Goal: Communication & Community: Answer question/provide support

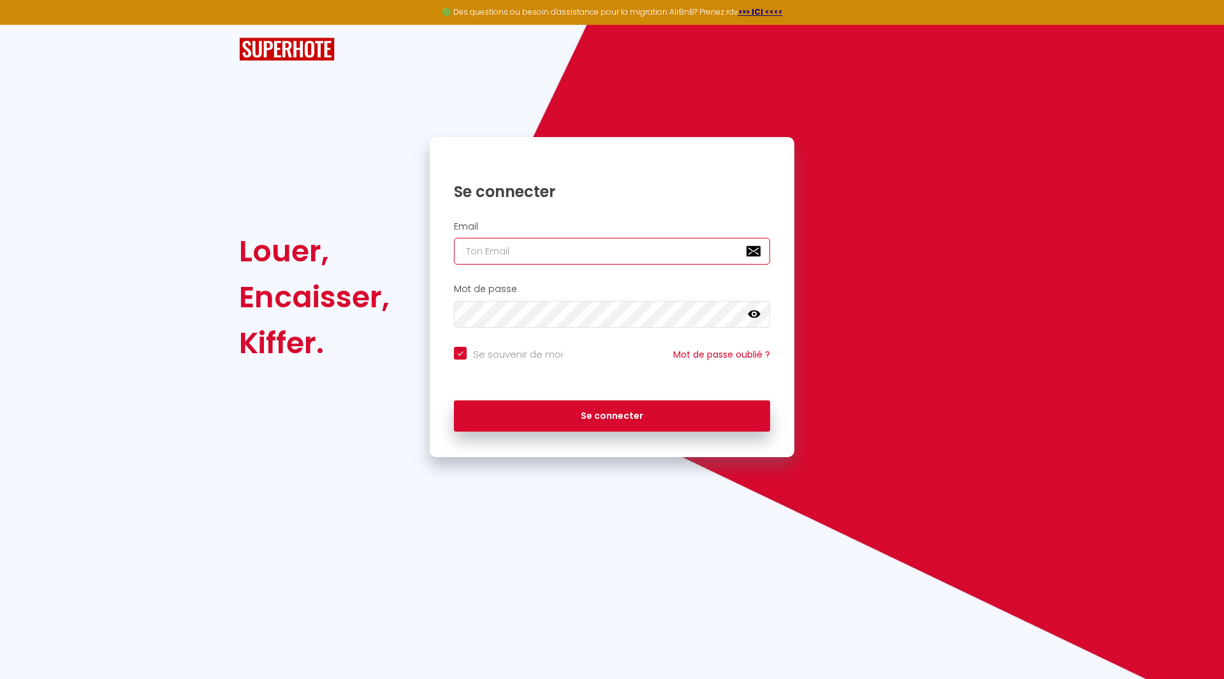
click at [569, 249] on input "email" at bounding box center [612, 251] width 316 height 27
type input "[EMAIL_ADDRESS][DOMAIN_NAME]"
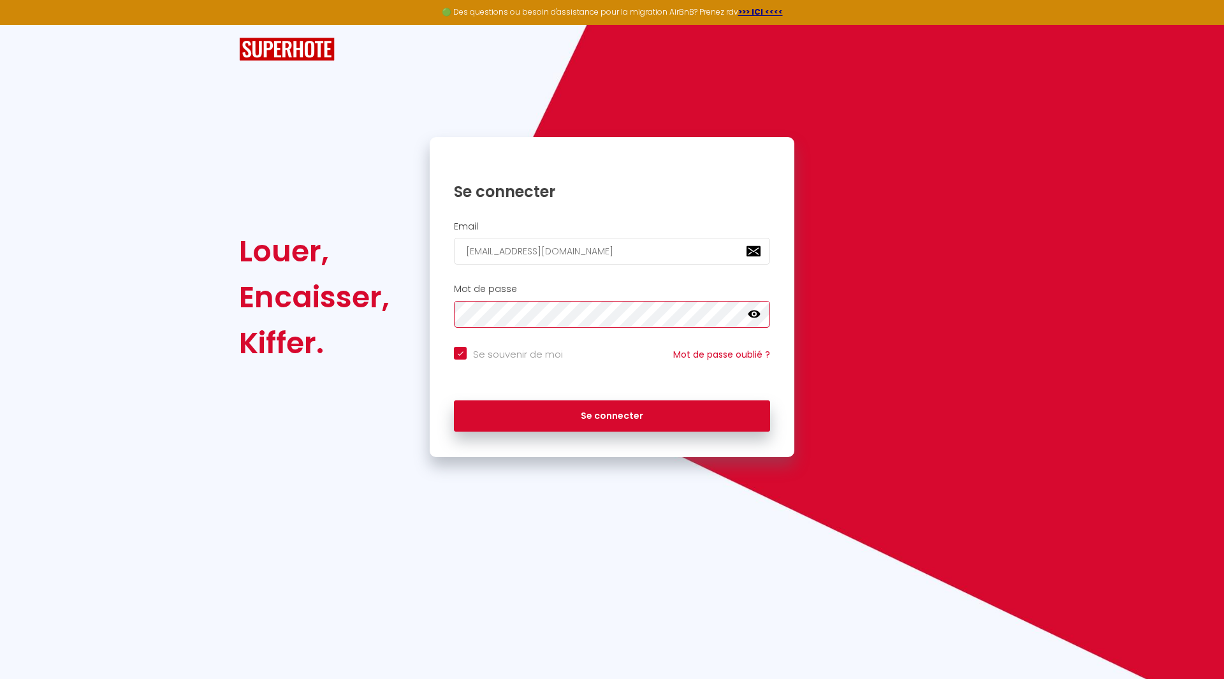
click at [454, 400] on button "Se connecter" at bounding box center [612, 416] width 316 height 32
checkbox input "true"
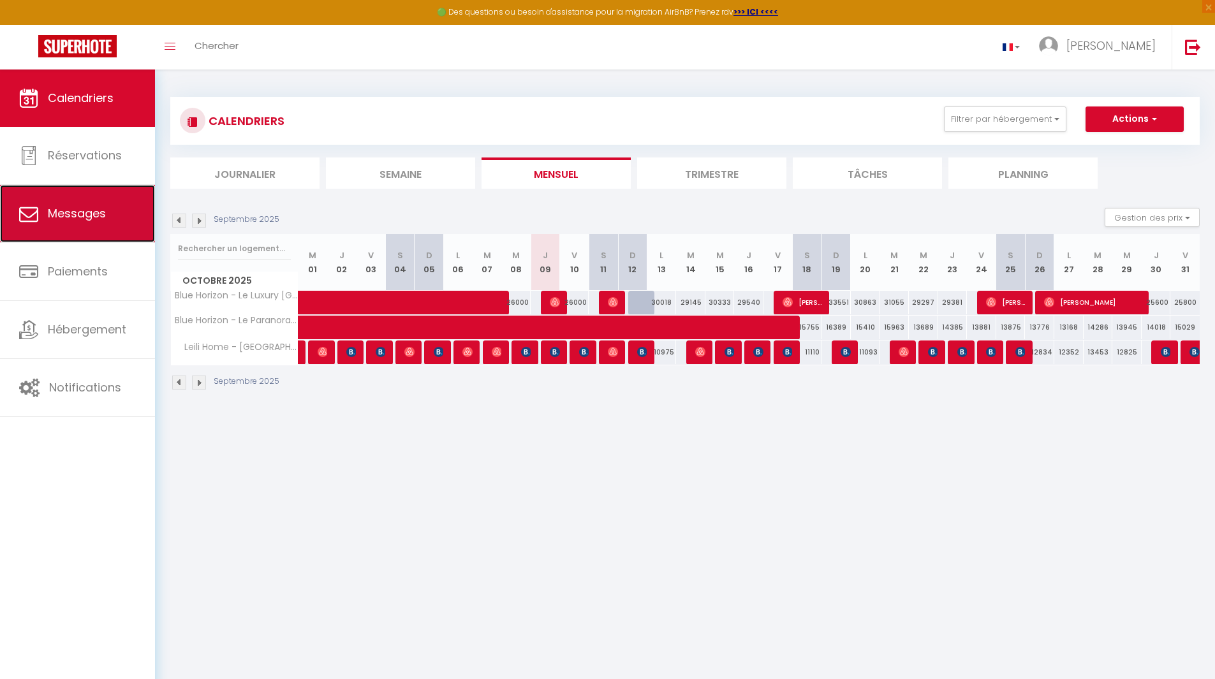
click at [109, 208] on link "Messages" at bounding box center [77, 213] width 155 height 57
select select "message"
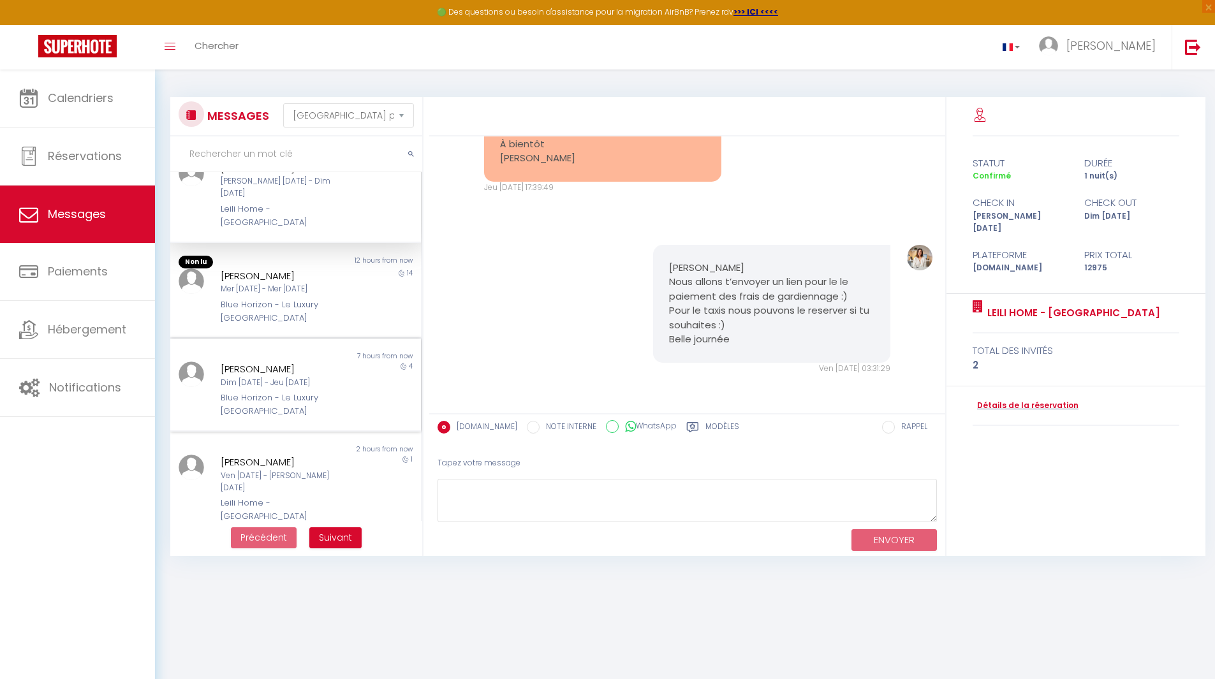
scroll to position [64, 0]
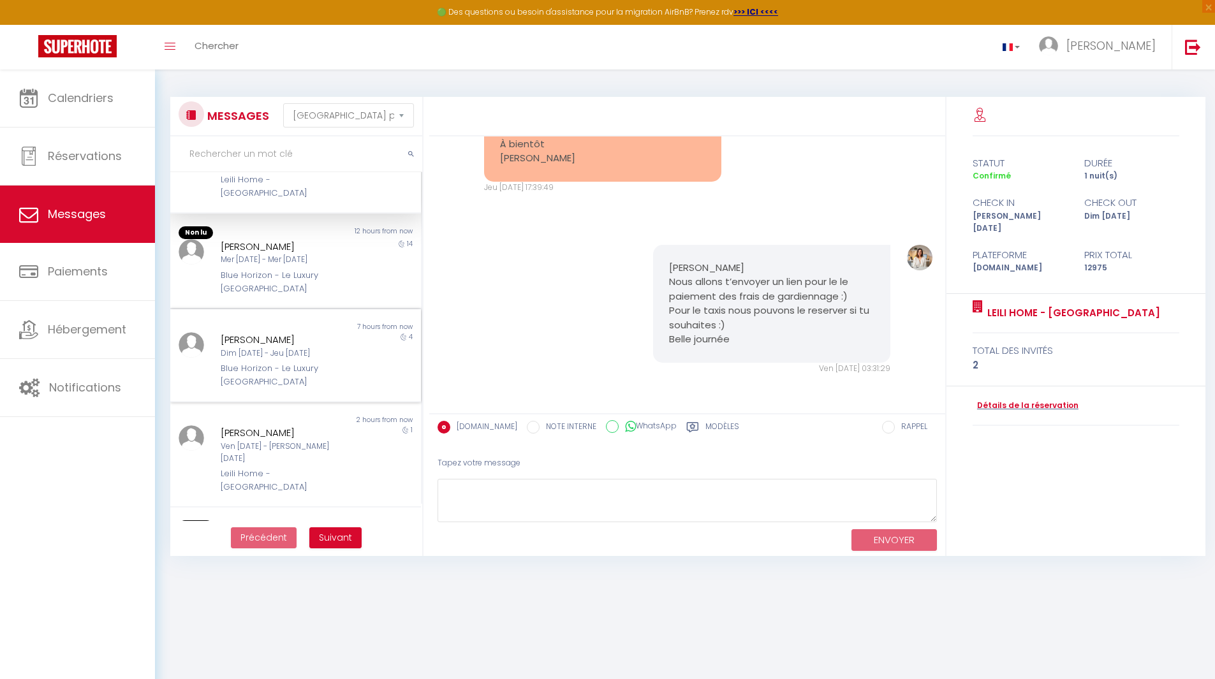
click at [277, 348] on div "Dim [DATE] - Jeu [DATE]" at bounding box center [285, 354] width 129 height 12
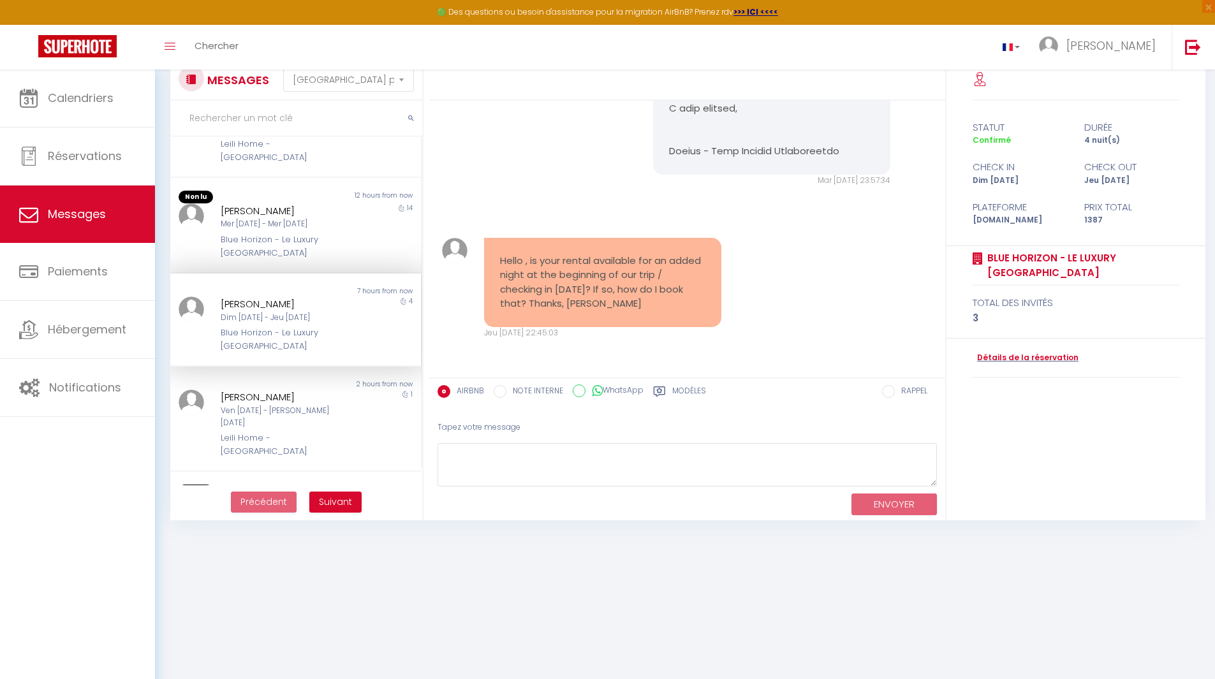
scroll to position [70, 0]
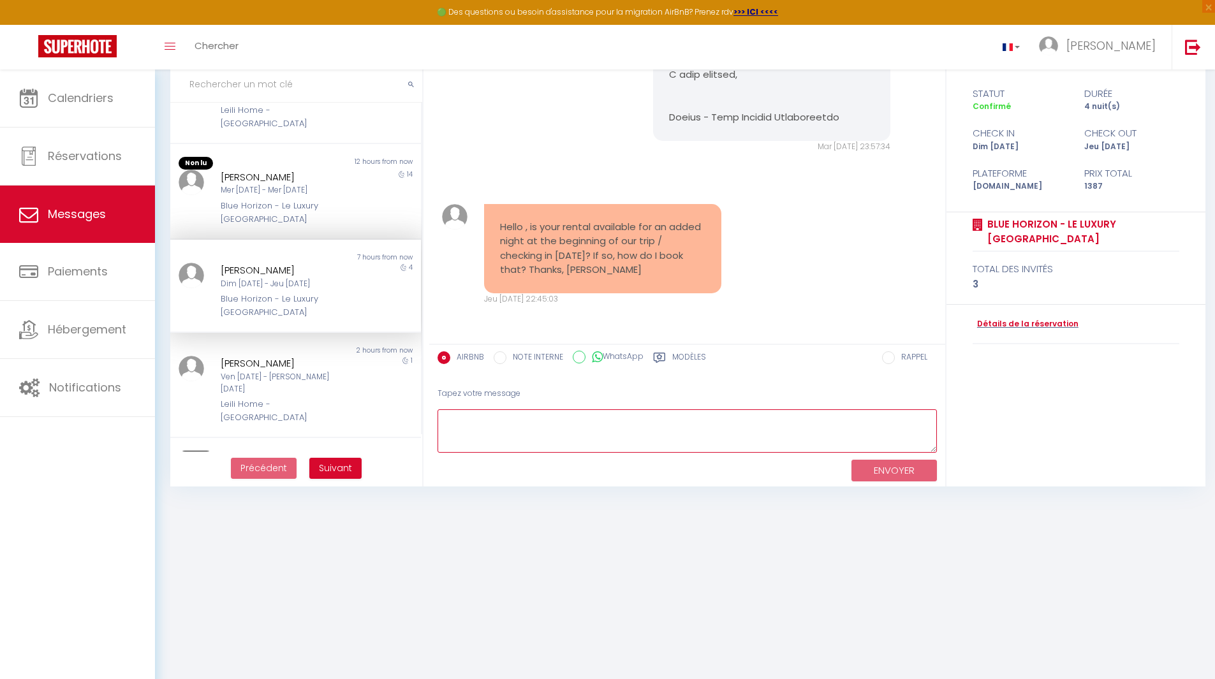
click at [582, 437] on textarea at bounding box center [686, 431] width 499 height 44
paste textarea "Hello, Unfortunately, the accommodation is already taken. I'm sorry. I remain a…"
type textarea "Hello, Unfortunately, the accommodation is already taken. I'm sorry. I remain a…"
click at [891, 462] on button "ENVOYER" at bounding box center [893, 471] width 85 height 22
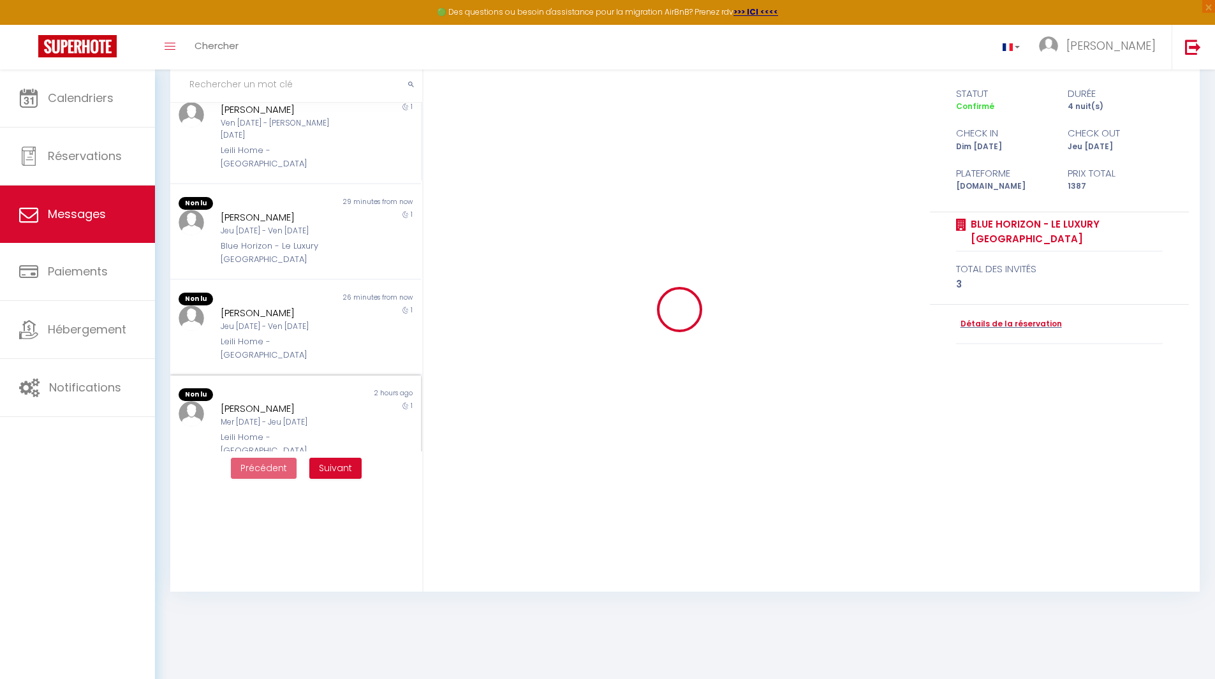
scroll to position [319, 0]
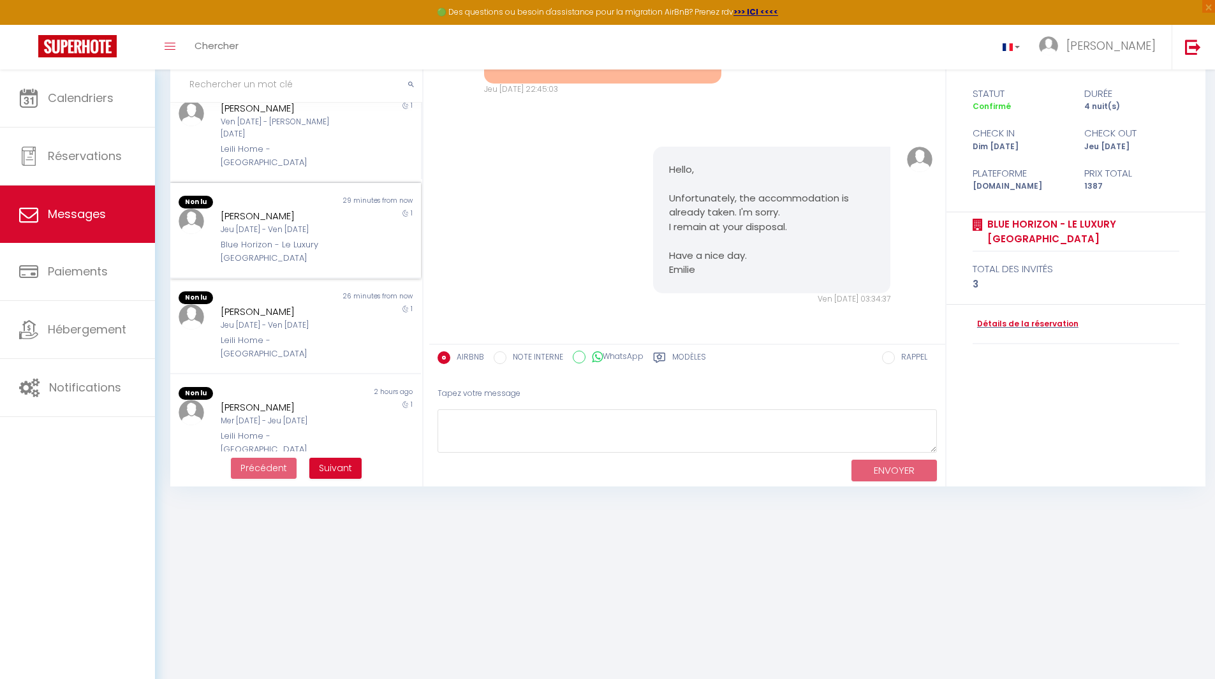
click at [289, 224] on div "Jeu [DATE] - Ven [DATE]" at bounding box center [285, 230] width 129 height 12
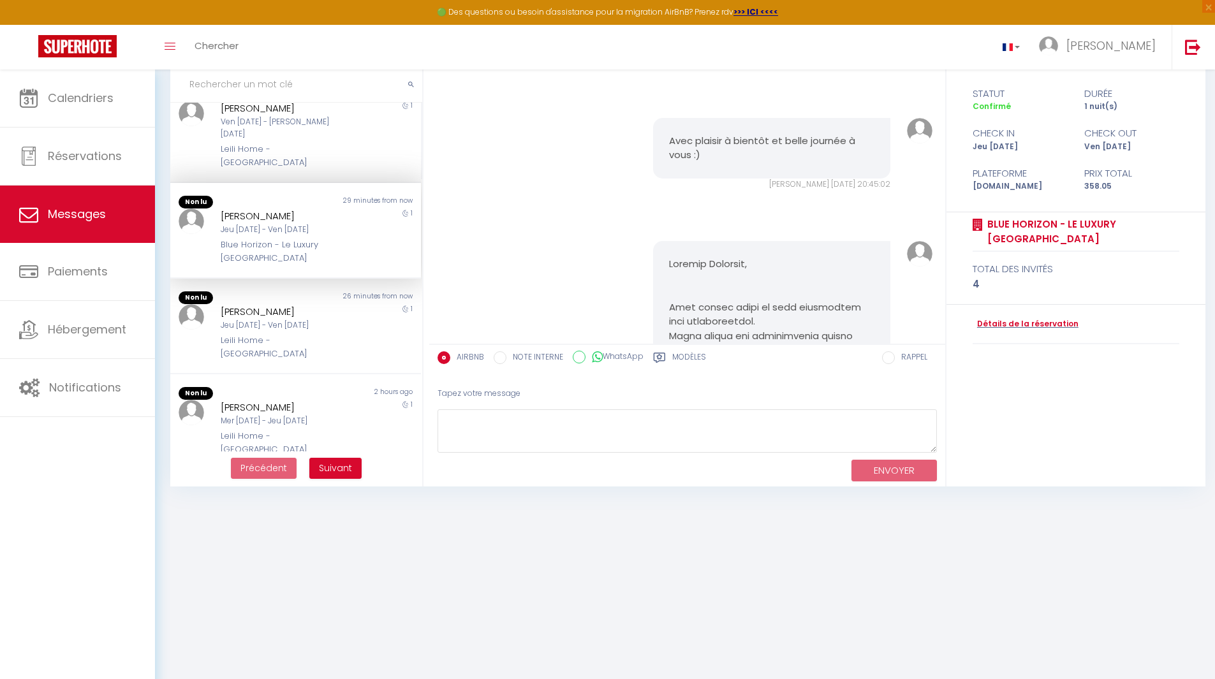
scroll to position [6181, 0]
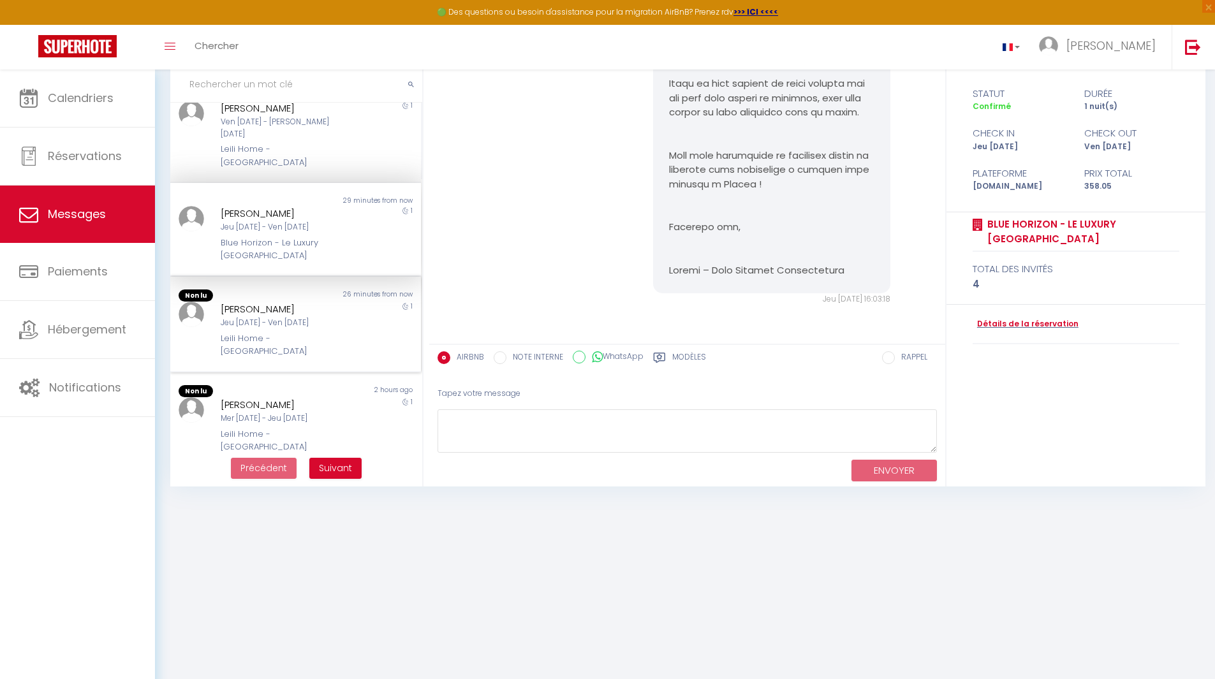
click at [302, 302] on div "[PERSON_NAME]" at bounding box center [285, 309] width 129 height 15
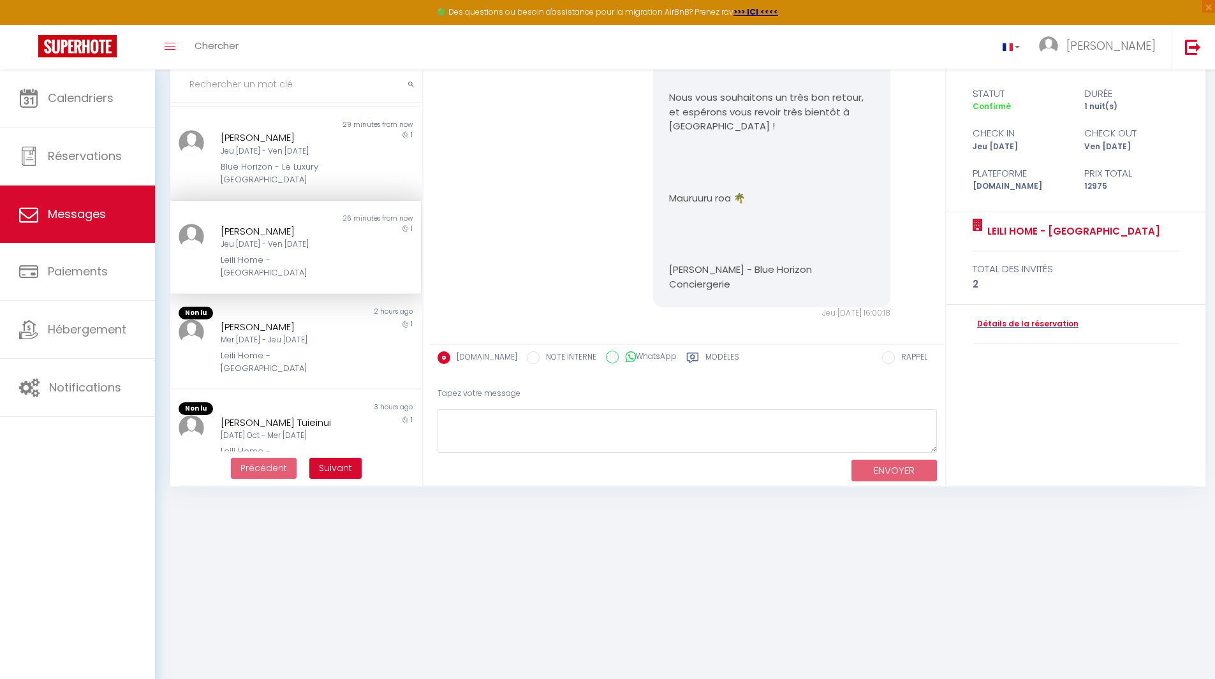
scroll to position [499, 0]
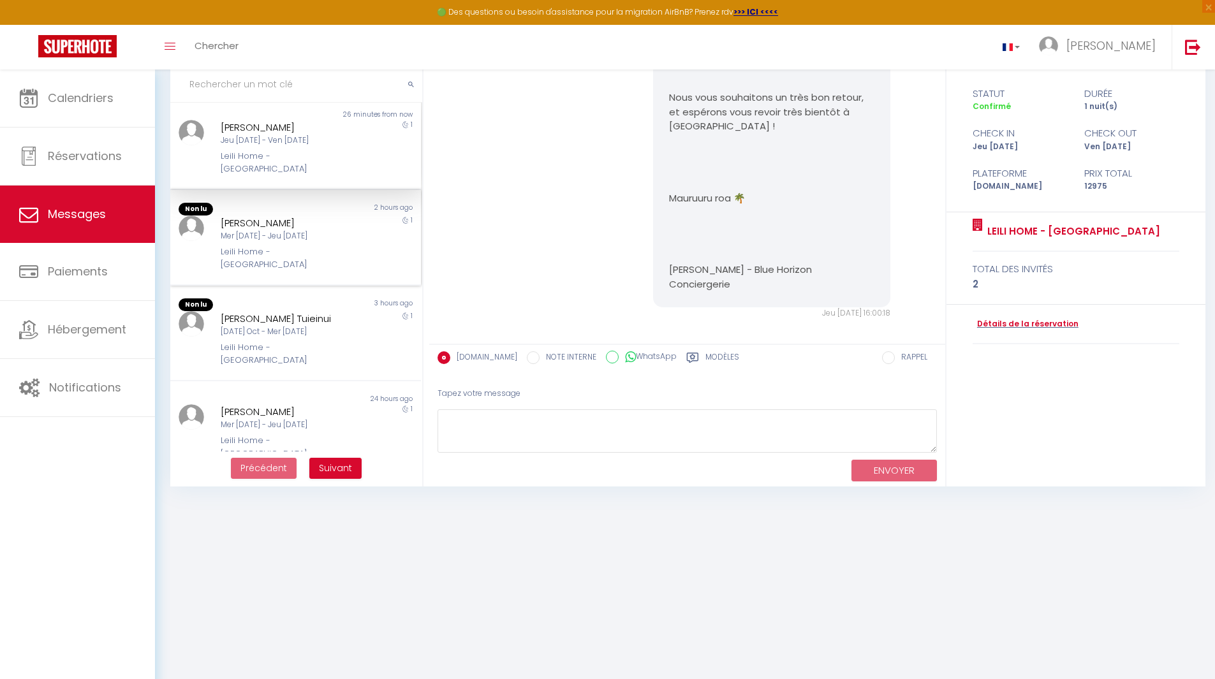
click at [273, 230] on div "Mer [DATE] - Jeu [DATE]" at bounding box center [285, 236] width 129 height 12
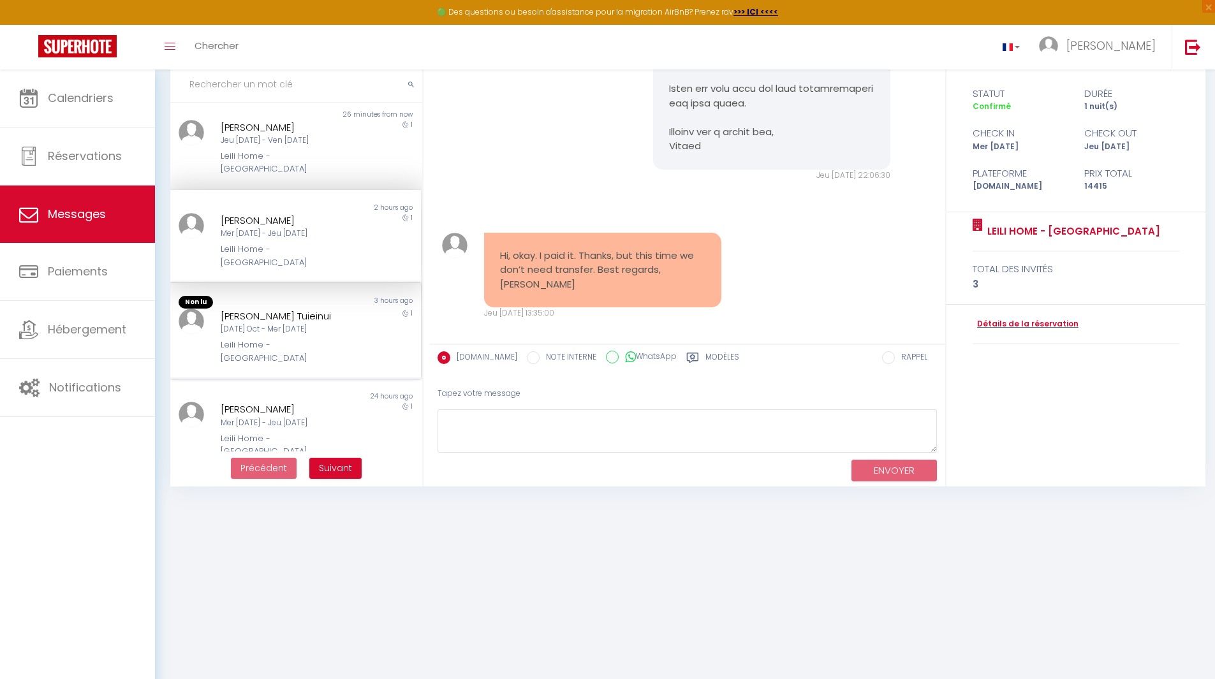
scroll to position [496, 0]
drag, startPoint x: 690, startPoint y: 272, endPoint x: 488, endPoint y: 246, distance: 203.3
click at [488, 246] on div "Hi, okay. I paid it. Thanks, but this time we don’t need transfer. Best regards…" at bounding box center [602, 270] width 237 height 75
copy pre "Hi, okay. I paid it. Thanks, but this time we don’t need transfer. Best regards…"
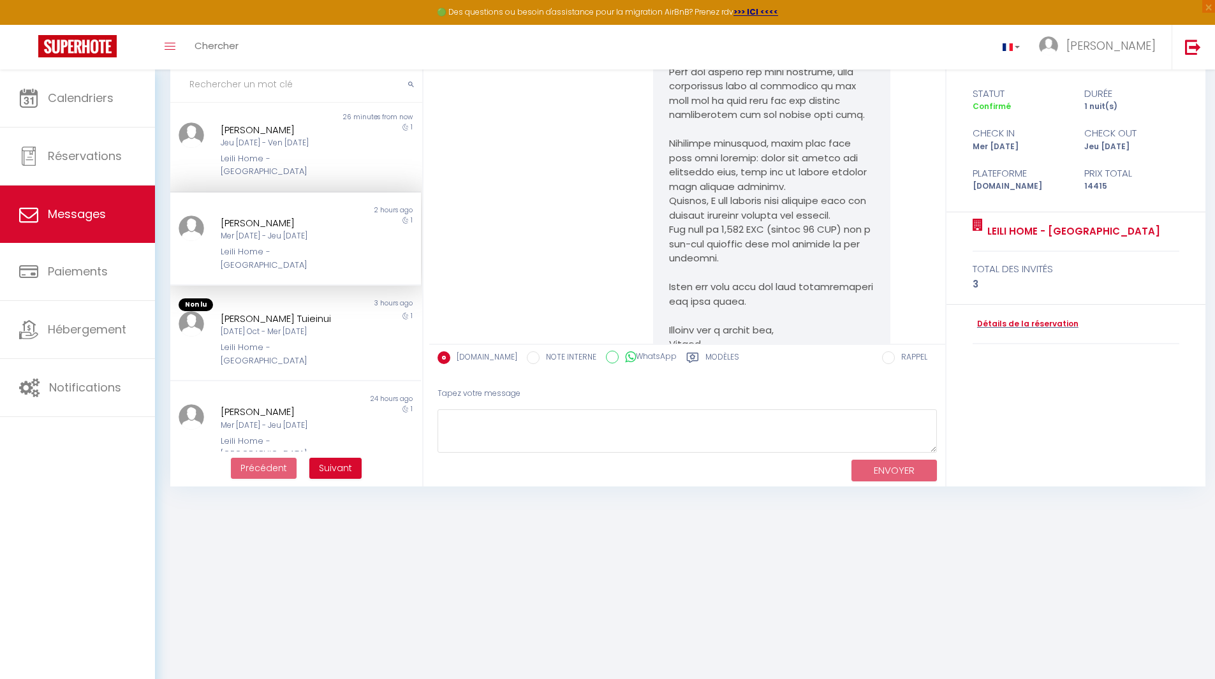
scroll to position [627, 0]
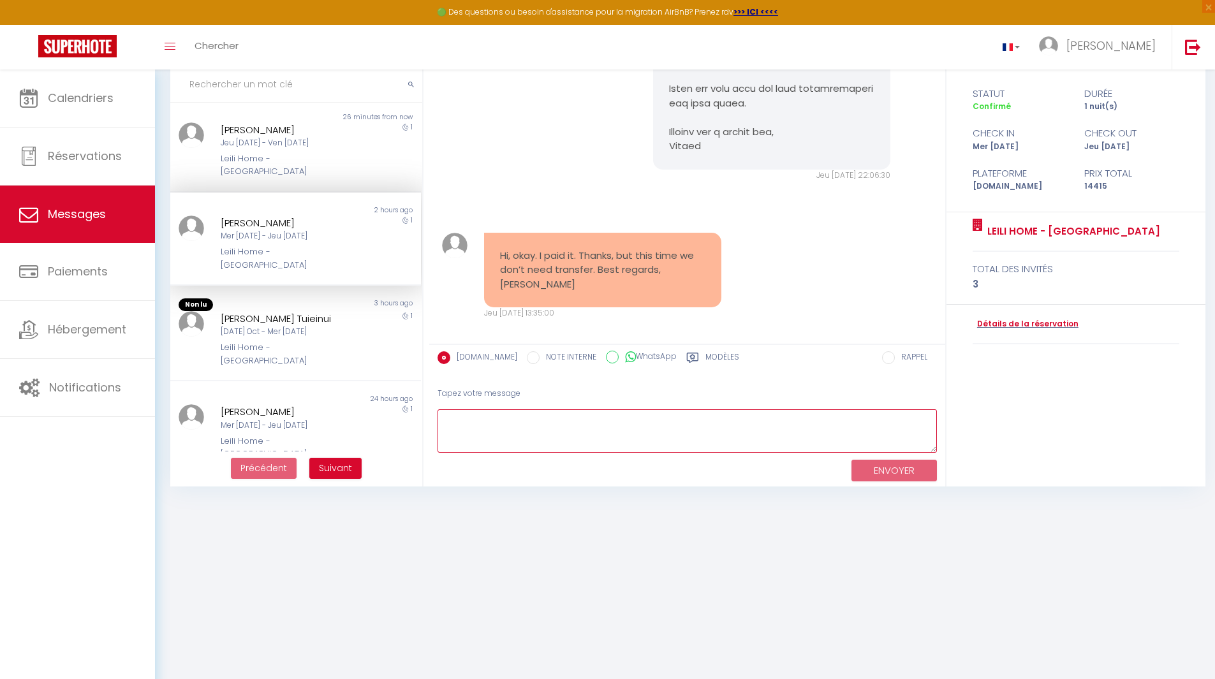
click at [608, 420] on textarea at bounding box center [686, 431] width 499 height 44
type textarea "ok thank you so much see you soon, [PERSON_NAME]"
click at [897, 464] on button "ENVOYER" at bounding box center [893, 471] width 85 height 22
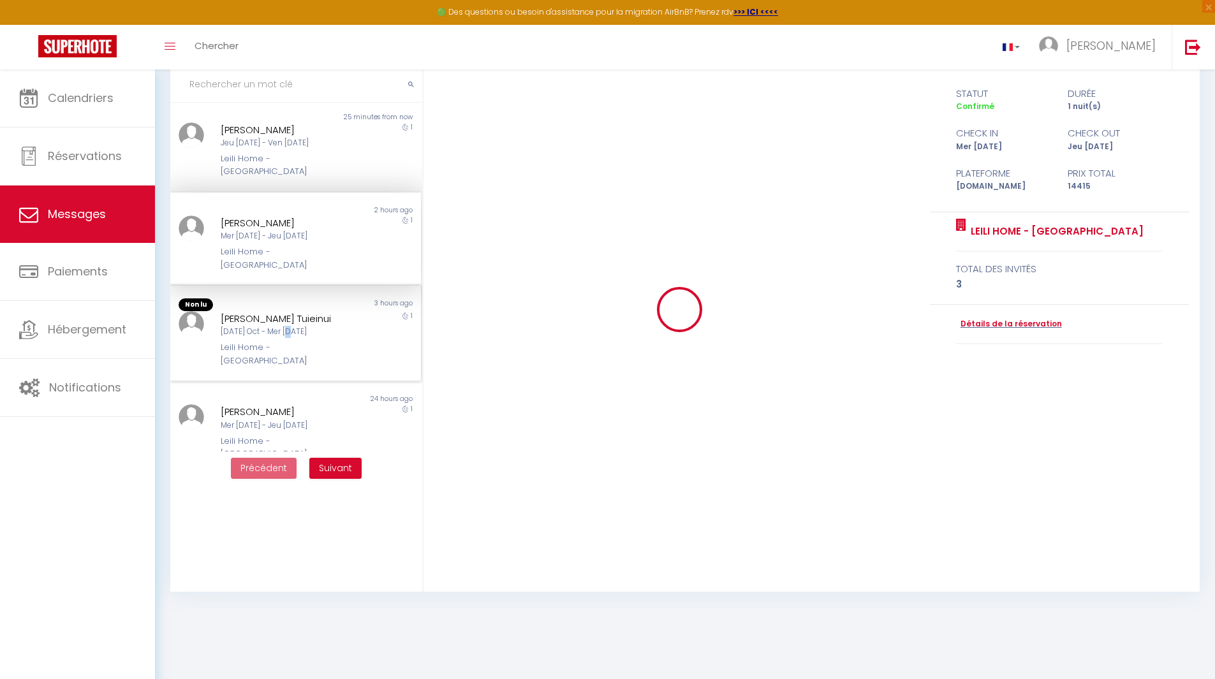
click at [290, 326] on div "[DATE] Oct - Mer [DATE]" at bounding box center [285, 332] width 129 height 12
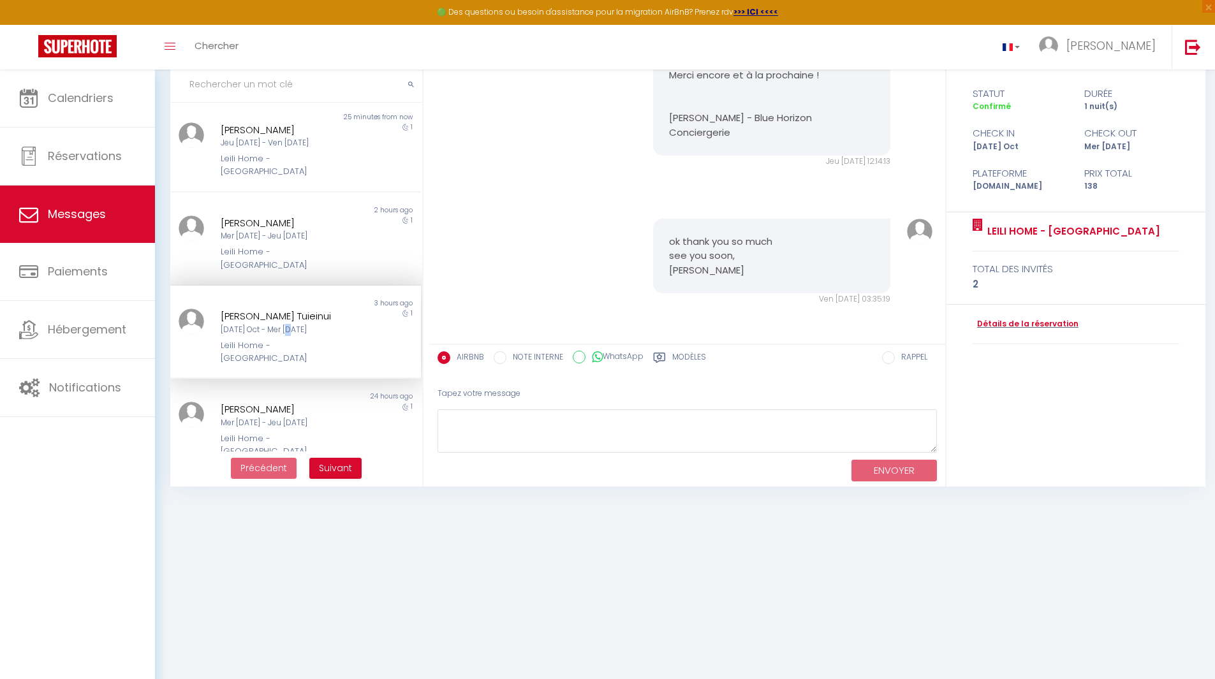
scroll to position [494, 0]
click at [288, 326] on div "[DATE] Oct - Mer [DATE]" at bounding box center [285, 332] width 129 height 12
click at [286, 419] on div "Mer [DATE] - Jeu [DATE]" at bounding box center [285, 425] width 129 height 12
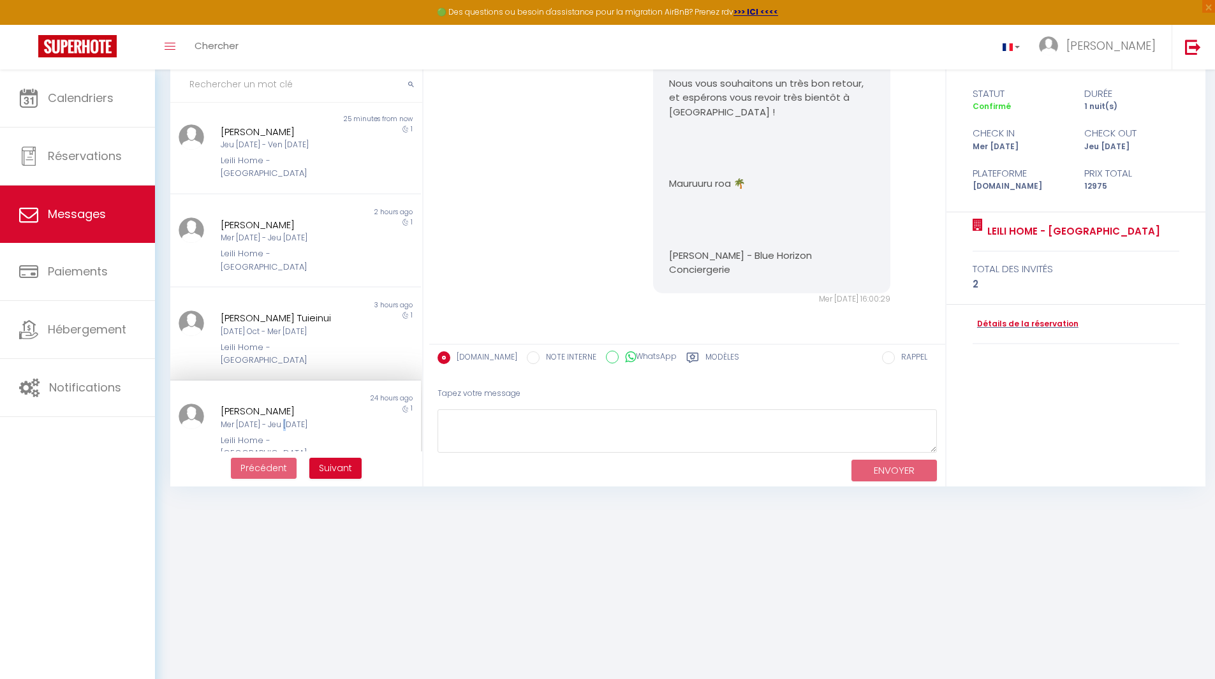
scroll to position [3391, 0]
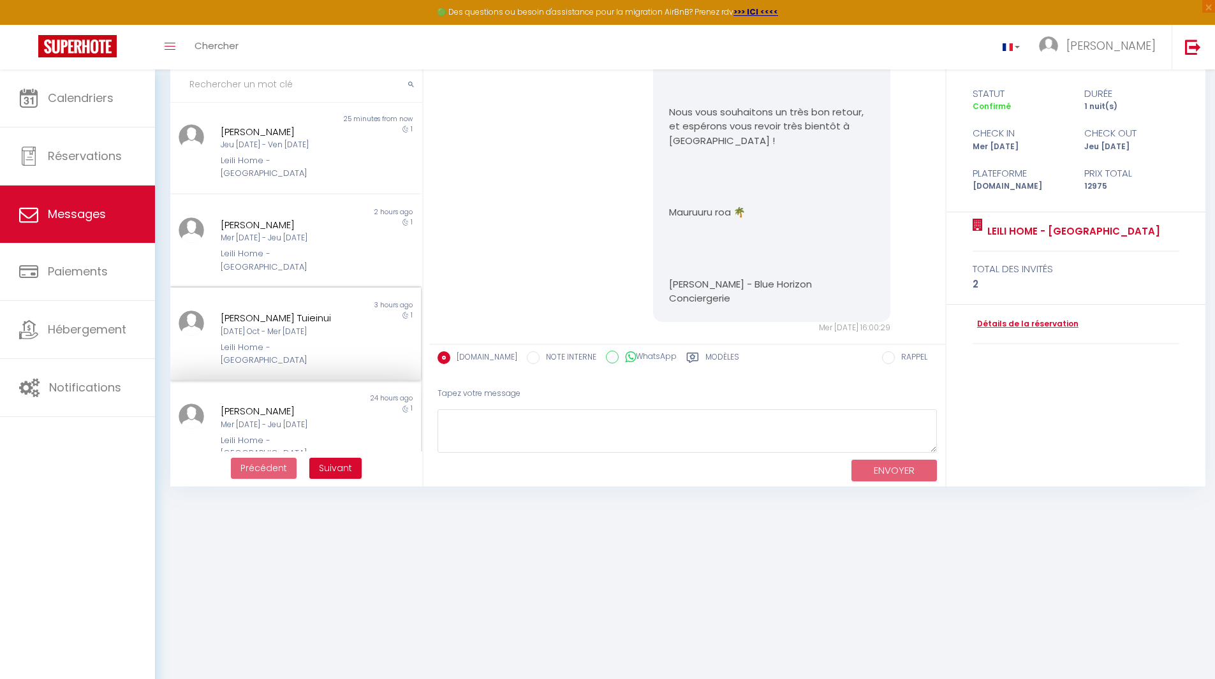
click at [263, 341] on div "Leili Home - [GEOGRAPHIC_DATA]" at bounding box center [285, 354] width 129 height 26
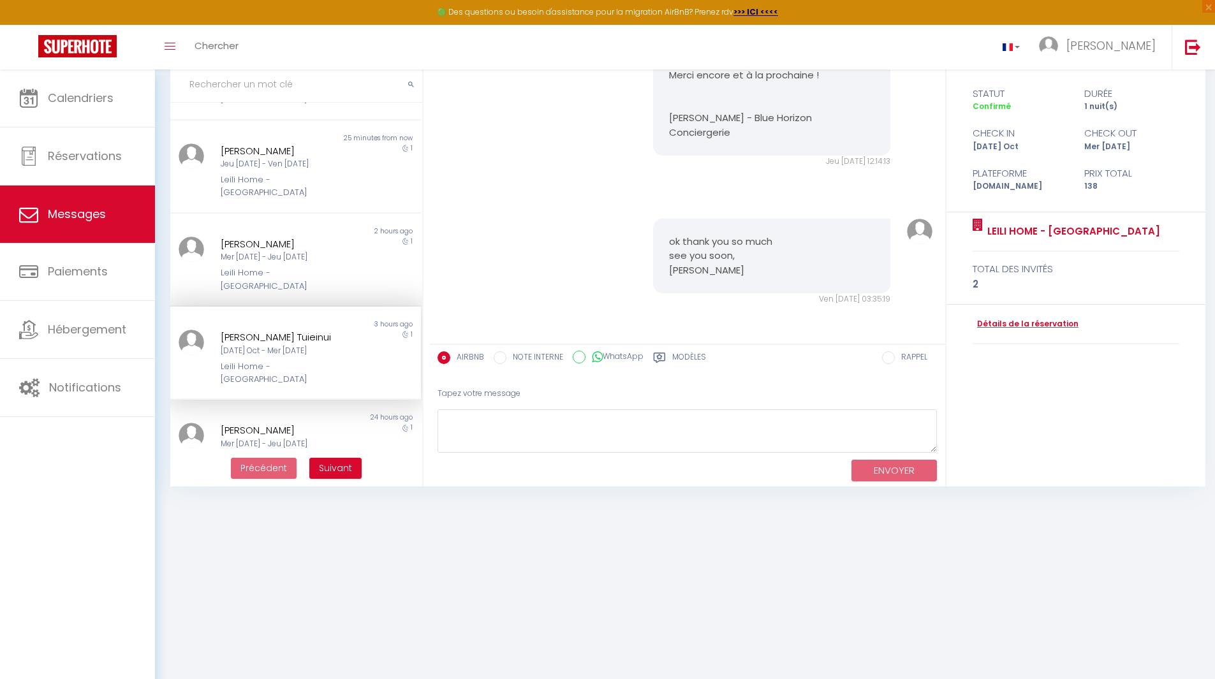
scroll to position [494, 0]
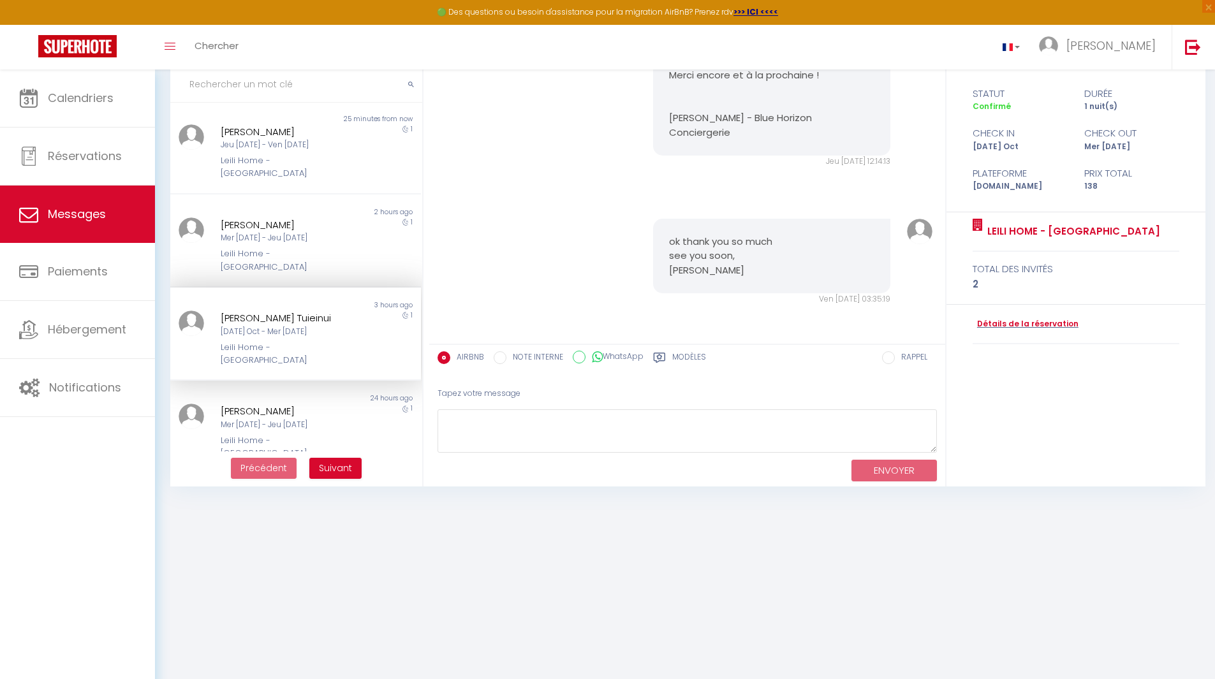
drag, startPoint x: 244, startPoint y: 337, endPoint x: 276, endPoint y: 240, distance: 102.2
click at [247, 419] on div "Mer [DATE] - Jeu [DATE]" at bounding box center [285, 425] width 129 height 12
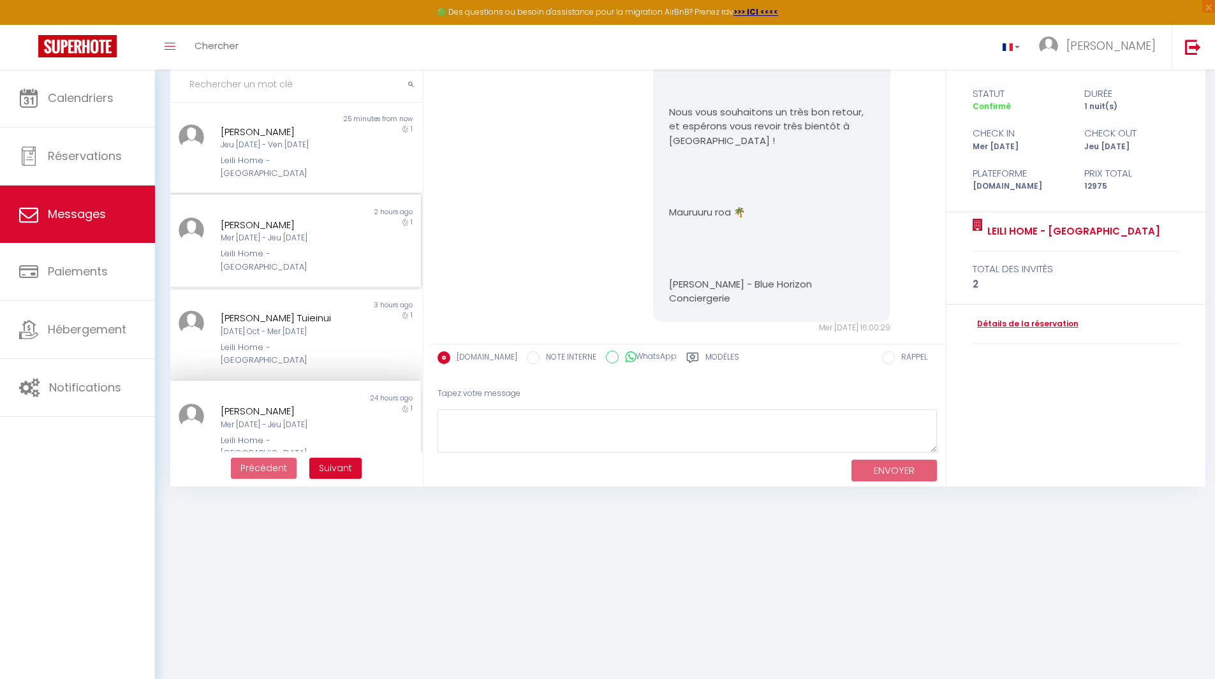
click at [282, 232] on div "Mer [DATE] - Jeu [DATE]" at bounding box center [285, 238] width 129 height 12
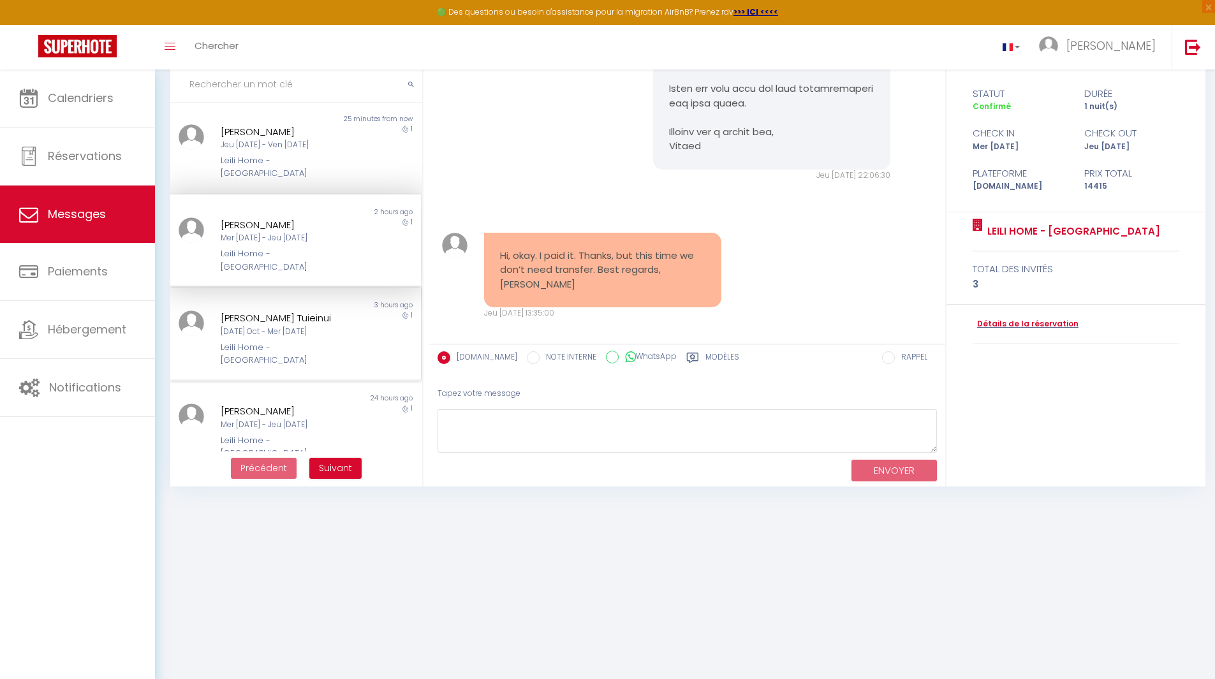
click at [273, 341] on div "Leili Home - [GEOGRAPHIC_DATA]" at bounding box center [285, 354] width 129 height 26
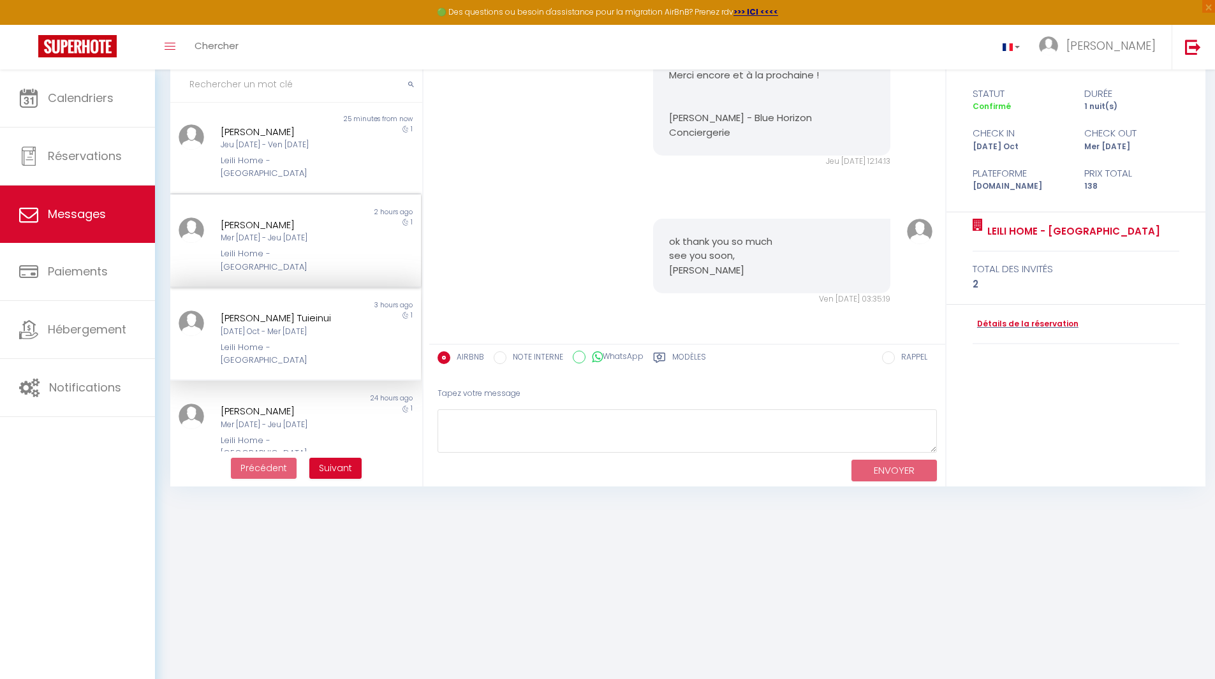
click at [286, 217] on div "[PERSON_NAME]" at bounding box center [285, 224] width 129 height 15
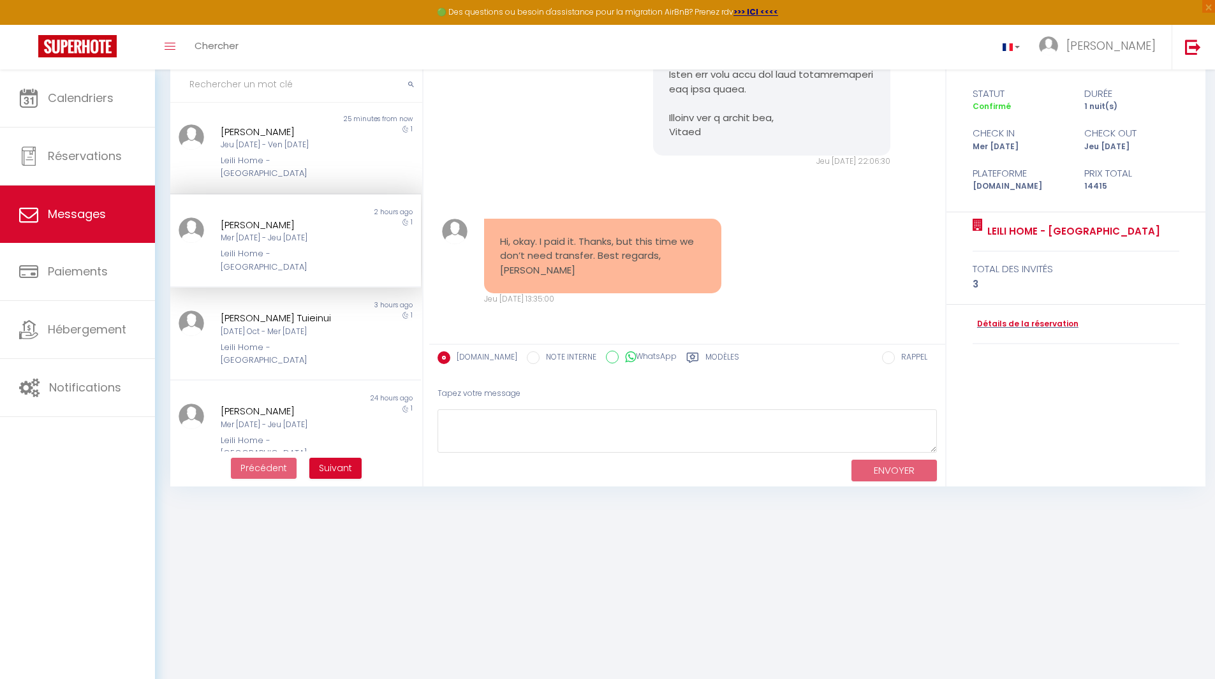
scroll to position [627, 0]
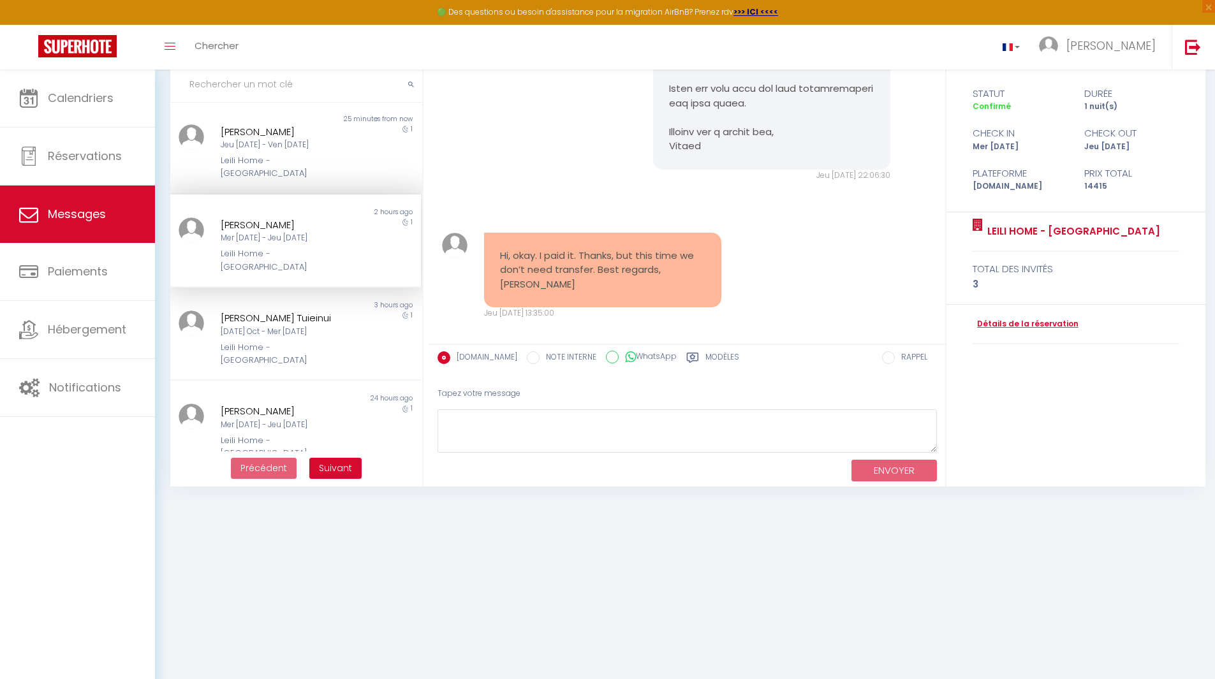
click at [620, 263] on pre "Hi, okay. I paid it. Thanks, but this time we don’t need transfer. Best regards…" at bounding box center [602, 270] width 205 height 43
click at [246, 300] on div "Non lu" at bounding box center [232, 305] width 125 height 10
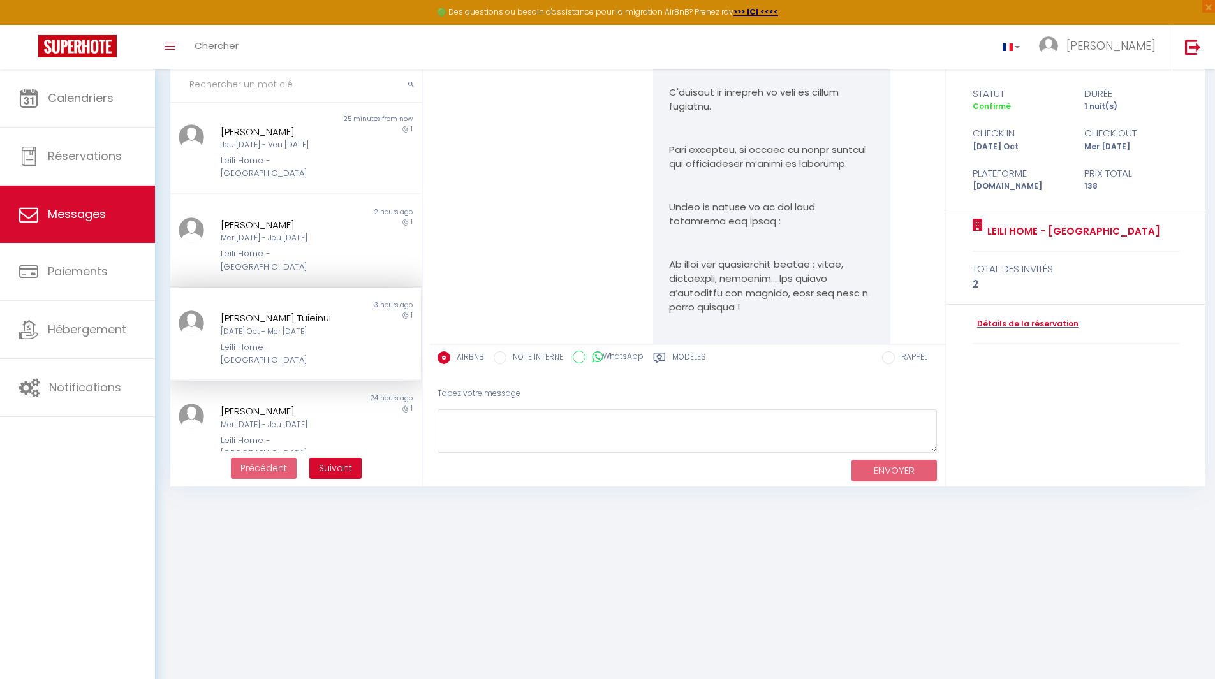
scroll to position [6796, 0]
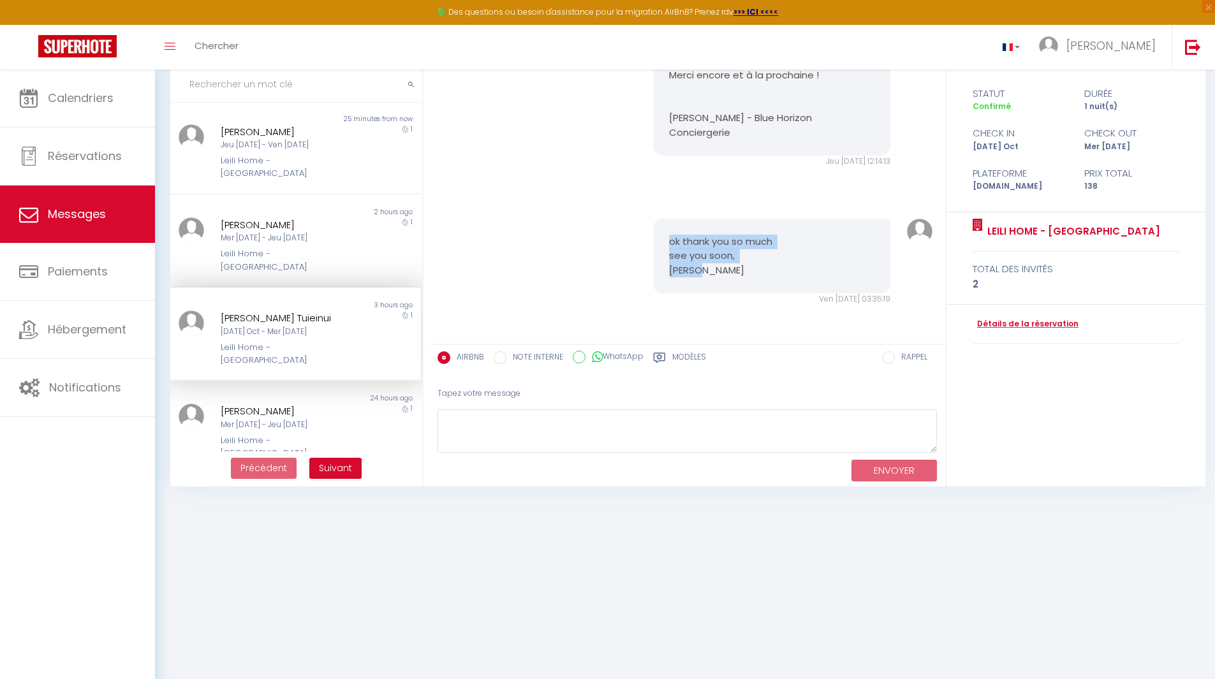
drag, startPoint x: 696, startPoint y: 249, endPoint x: 636, endPoint y: 233, distance: 62.2
click at [636, 233] on div "ok thank you so much see you soon, [PERSON_NAME] [DATE] 03:35:19 Note Sms ok th…" at bounding box center [688, 262] width 508 height 138
copy pre "ok thank you so much see you soon, [PERSON_NAME]"
drag, startPoint x: 315, startPoint y: 180, endPoint x: 314, endPoint y: 187, distance: 7.1
click at [314, 217] on div "[PERSON_NAME] Mer [DATE] - Jeu [DATE] Leili Home - [GEOGRAPHIC_DATA]" at bounding box center [285, 245] width 146 height 56
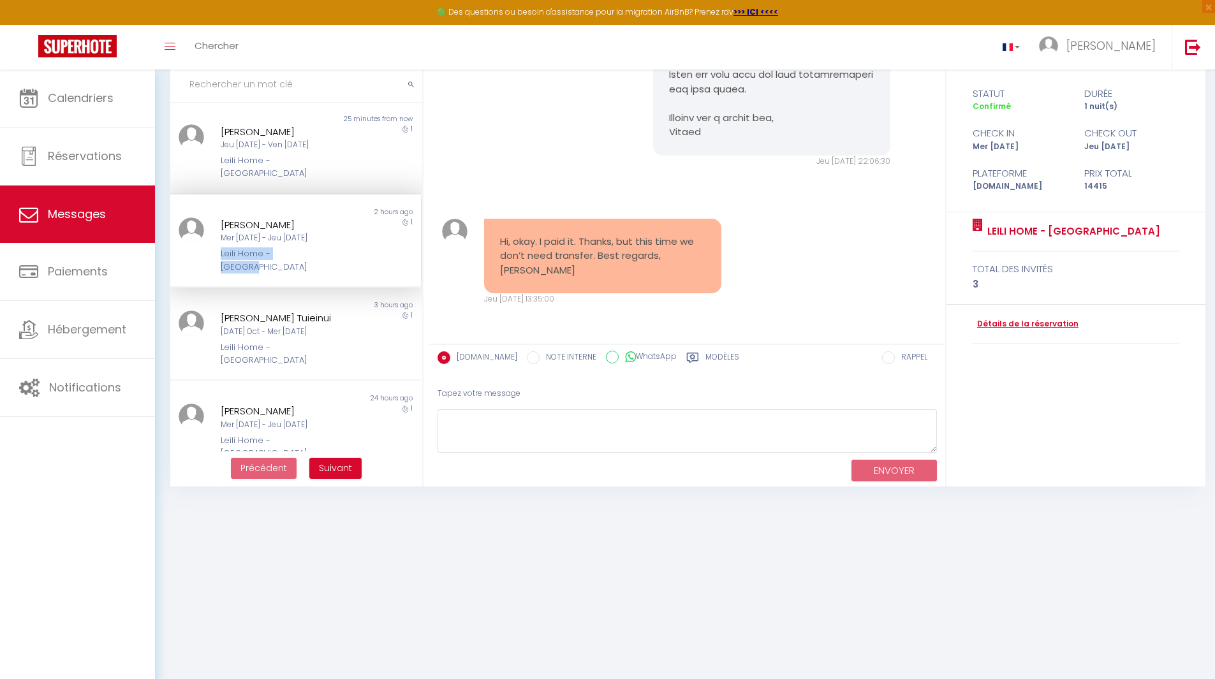
scroll to position [627, 0]
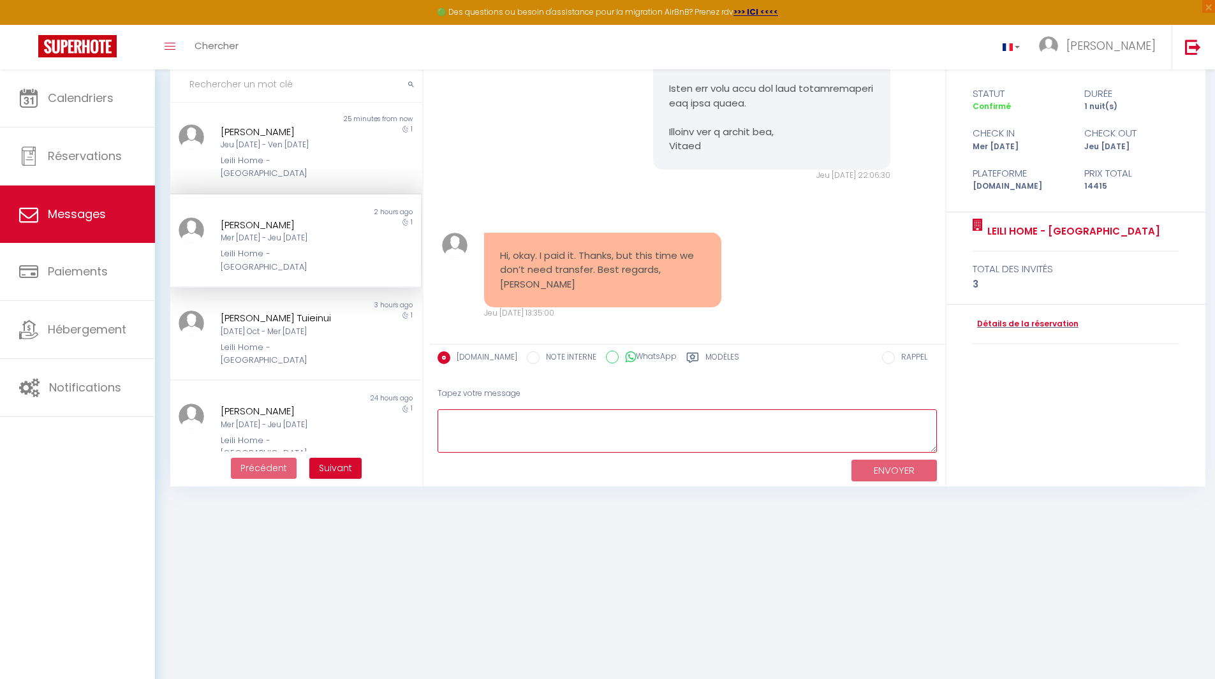
click at [536, 432] on textarea at bounding box center [686, 431] width 499 height 44
paste textarea "ok thank you so much see you soon, [PERSON_NAME]"
type textarea "ok thank you so much see you soon, [PERSON_NAME]"
click at [862, 464] on button "ENVOYER" at bounding box center [893, 471] width 85 height 22
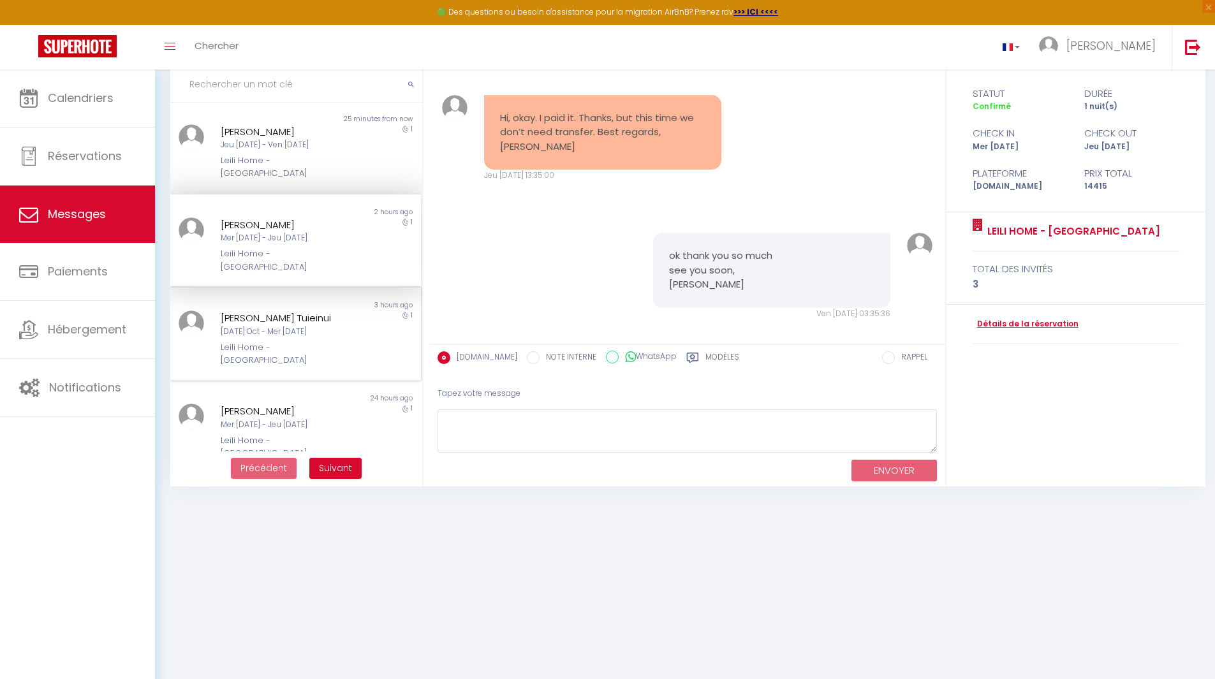
click at [265, 311] on div "[PERSON_NAME] Tuieinui" at bounding box center [285, 318] width 129 height 15
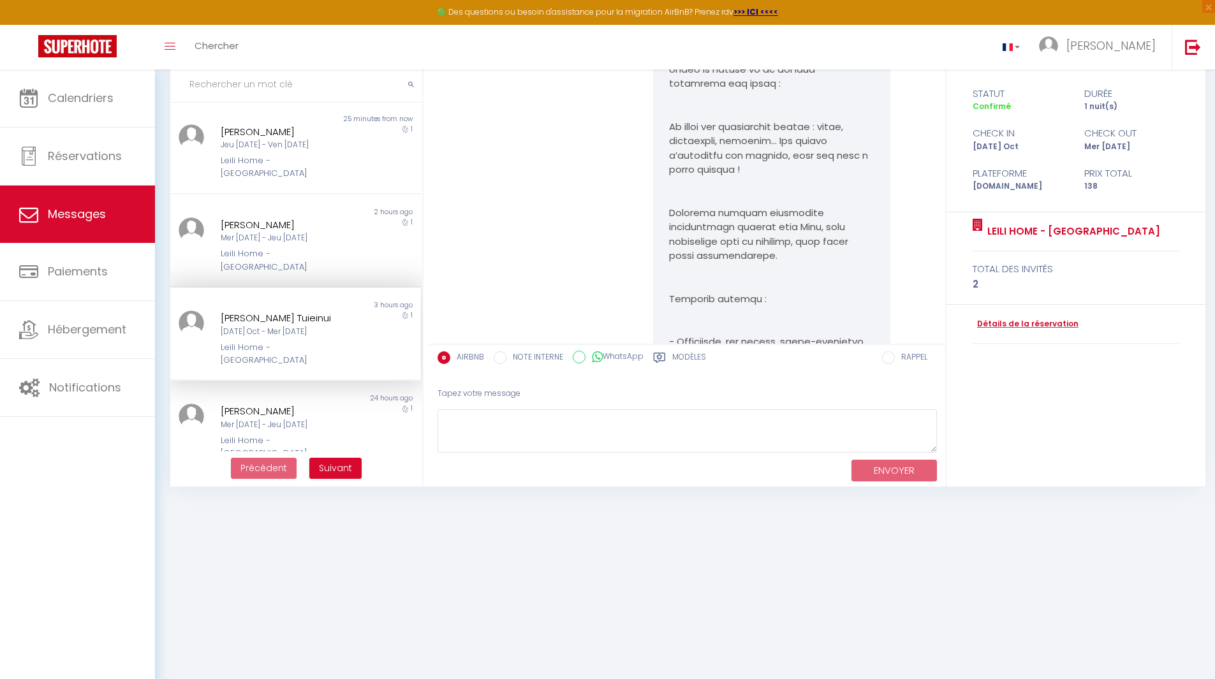
scroll to position [6796, 0]
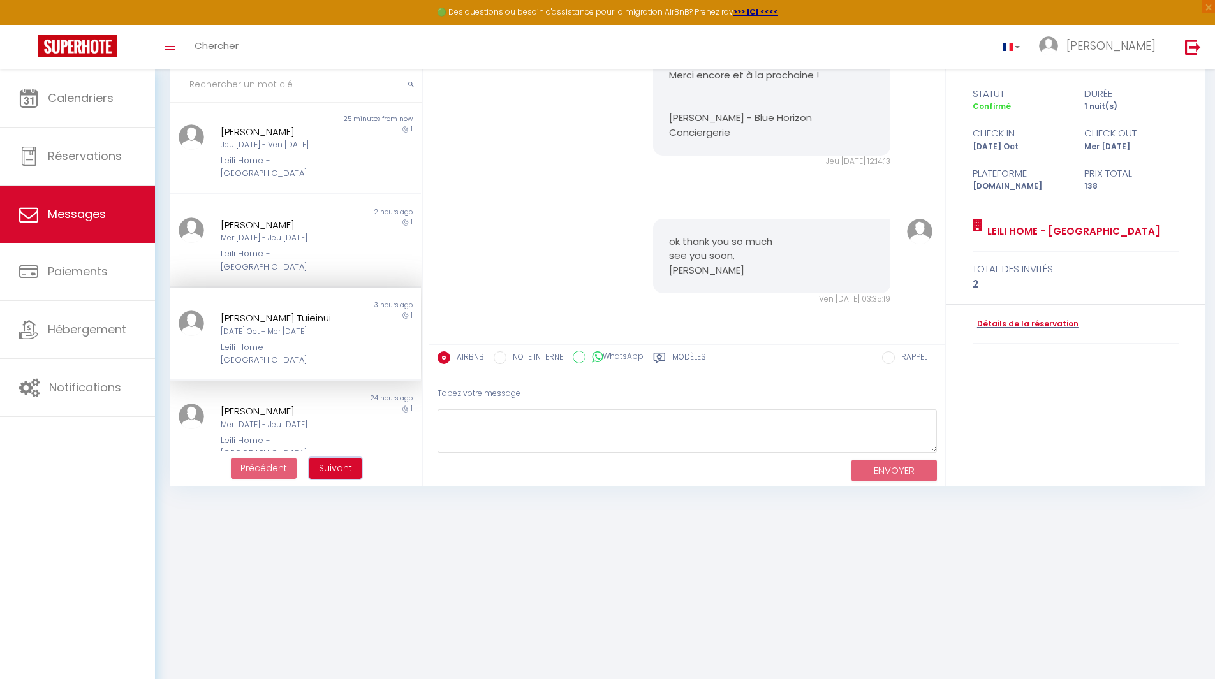
click at [333, 466] on span "Suivant" at bounding box center [335, 468] width 33 height 13
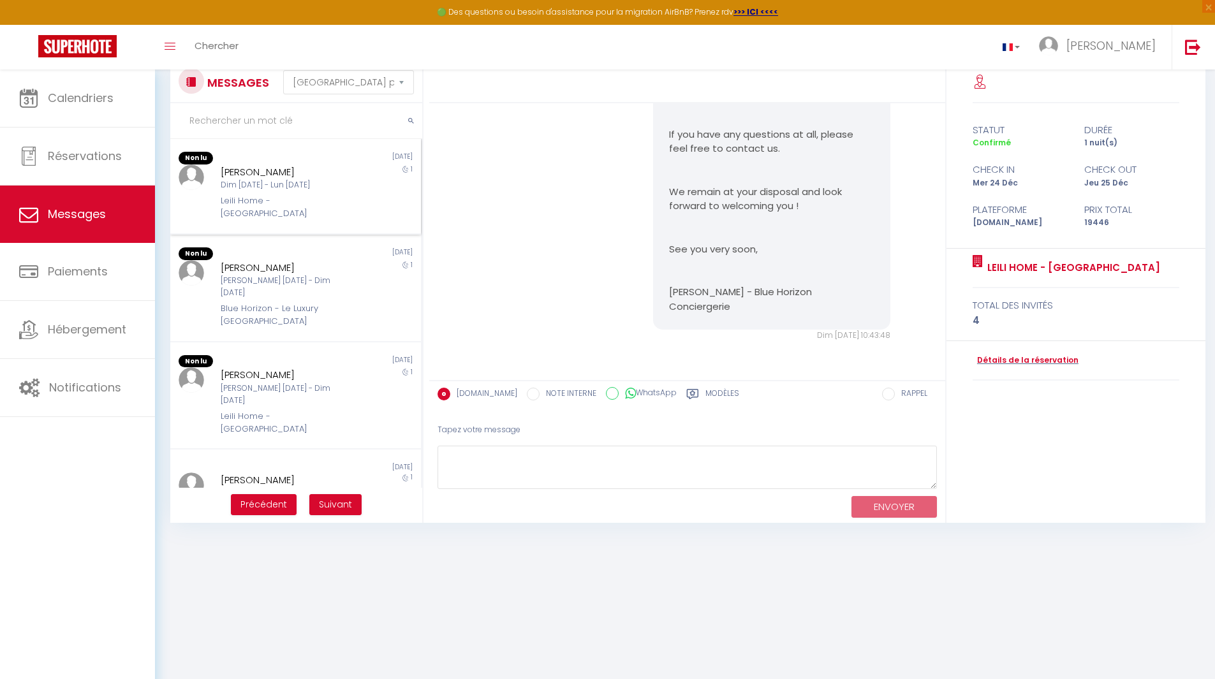
scroll to position [0, 0]
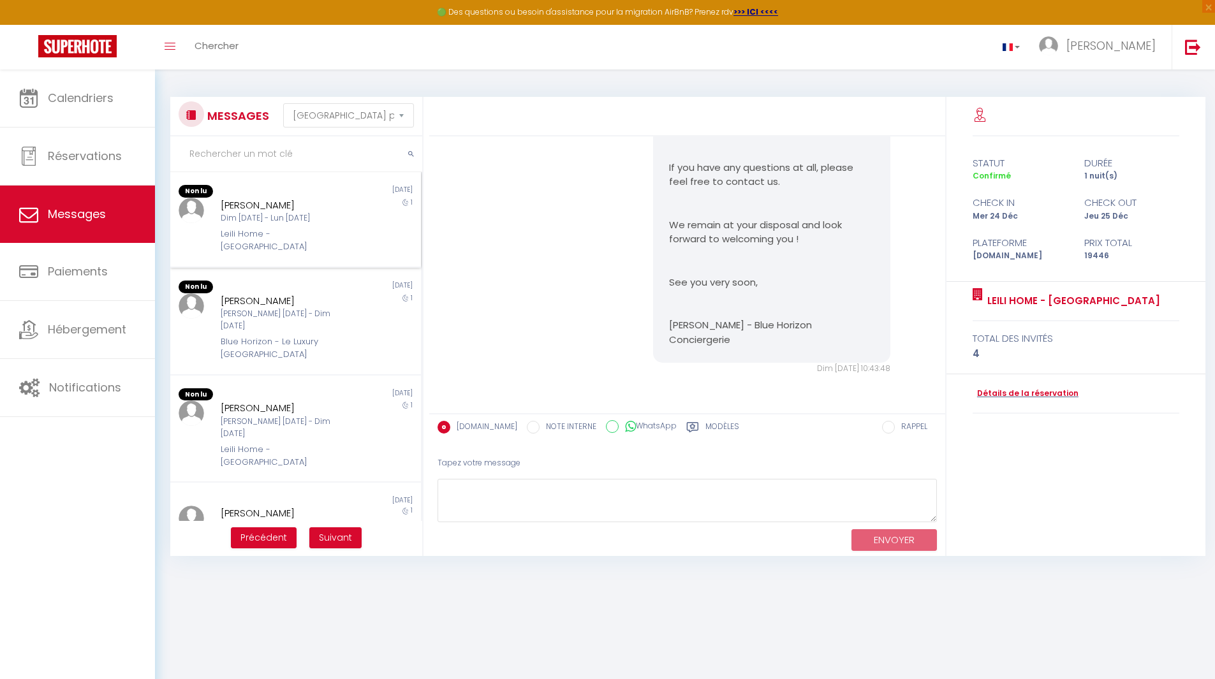
click at [299, 208] on div "[PERSON_NAME]" at bounding box center [285, 205] width 129 height 15
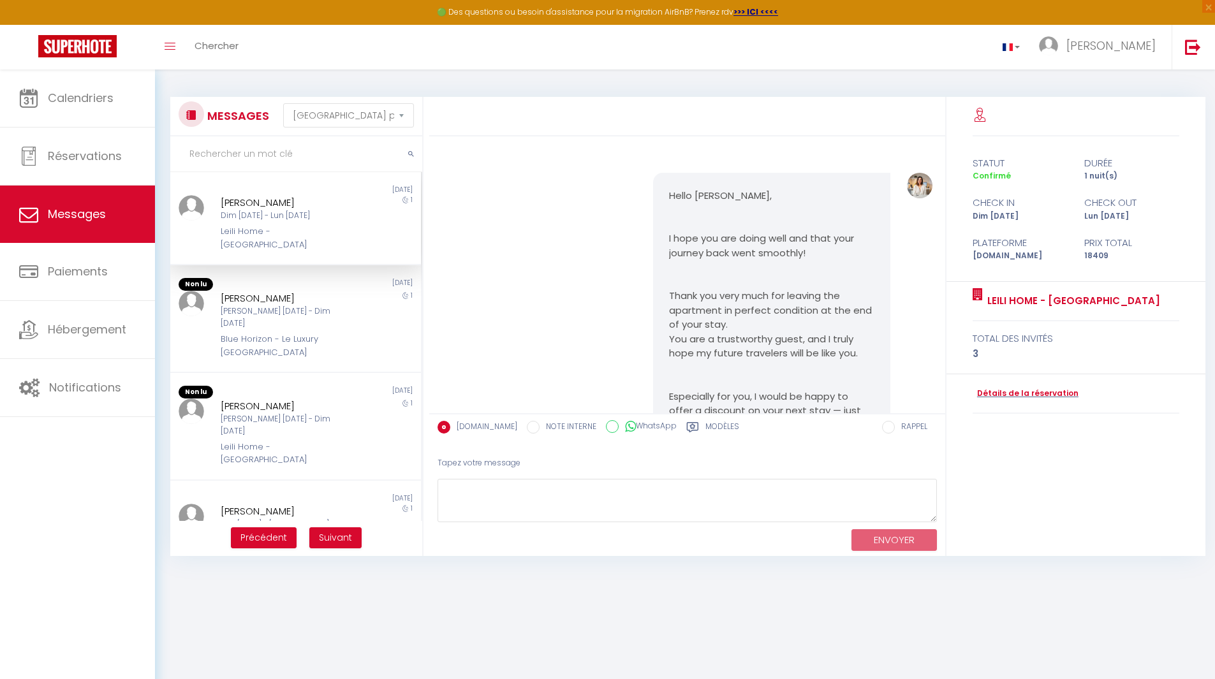
scroll to position [7401, 0]
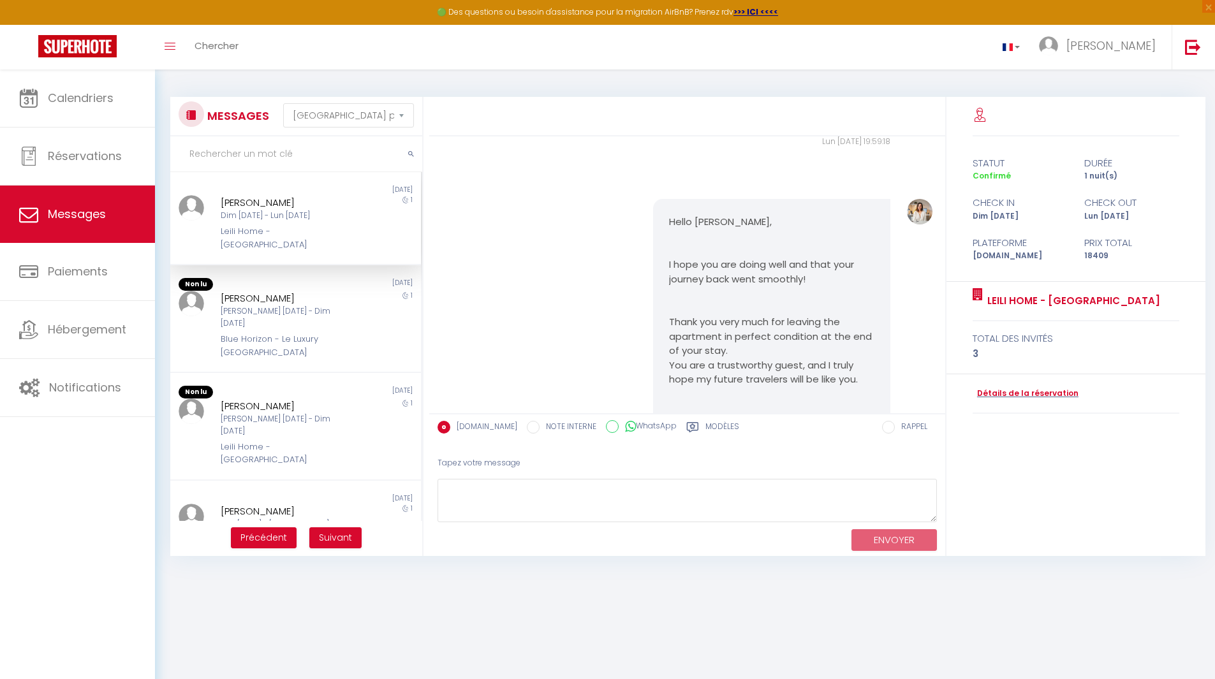
click at [214, 222] on div "[PERSON_NAME] Dim [DATE] - Lun [DATE] Leili Home - [GEOGRAPHIC_DATA]" at bounding box center [285, 223] width 146 height 56
click at [276, 333] on div "Blue Horizon - Le Luxury [GEOGRAPHIC_DATA]" at bounding box center [285, 346] width 129 height 26
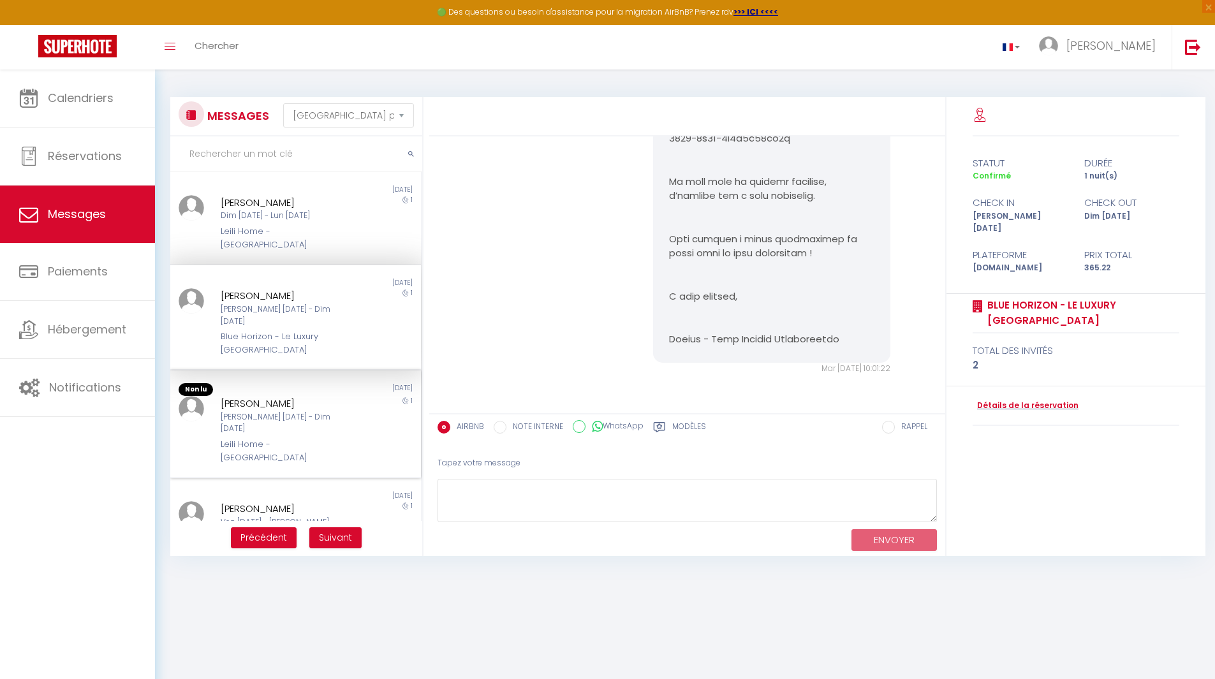
click at [282, 396] on div "[PERSON_NAME]" at bounding box center [285, 403] width 129 height 15
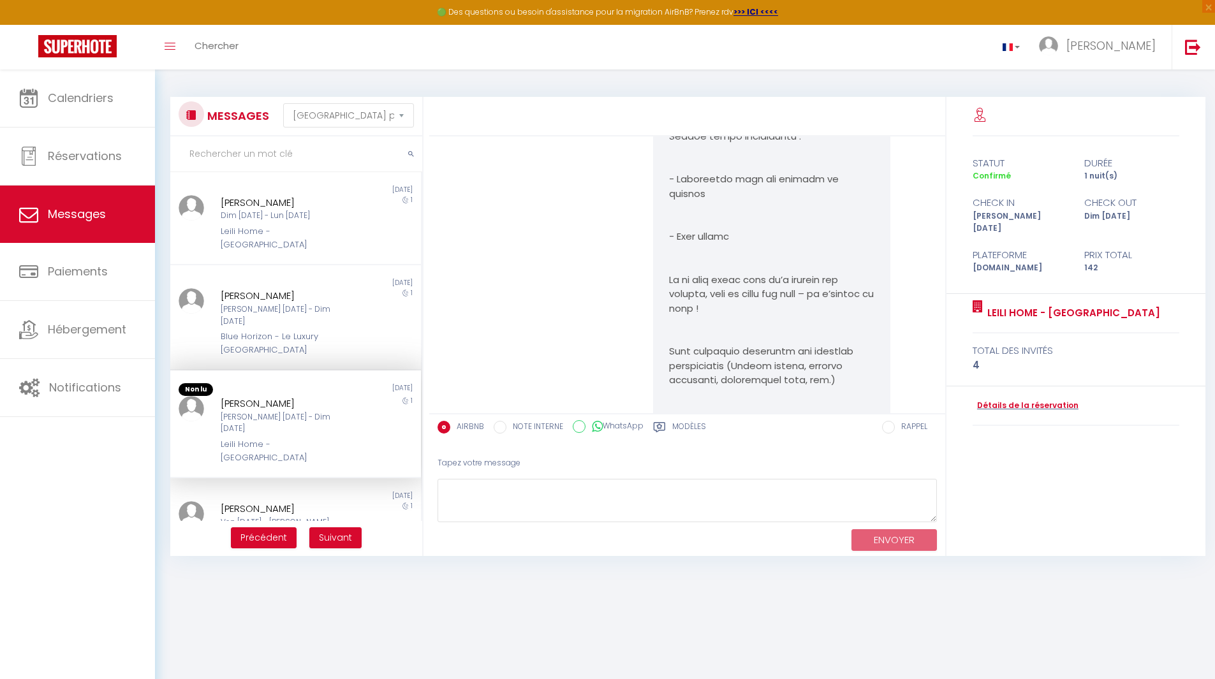
scroll to position [7219, 0]
